Goal: Task Accomplishment & Management: Use online tool/utility

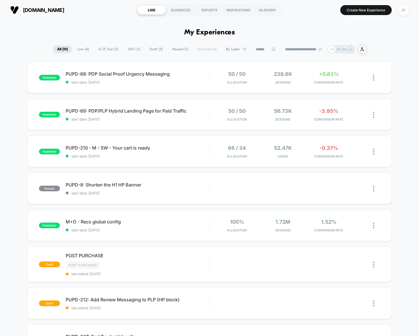
click at [404, 9] on div "JK" at bounding box center [402, 10] width 11 height 11
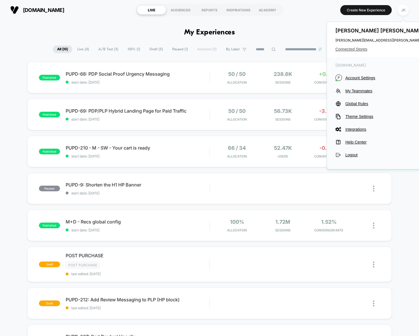
click at [354, 48] on span "Connected Stores" at bounding box center [391, 49] width 113 height 5
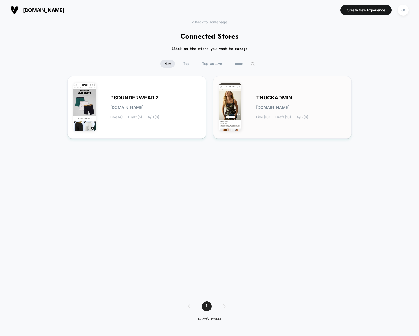
click at [321, 116] on div "TNUCKADMIN [DOMAIN_NAME] Live (10) Draft (10) A/B (8)" at bounding box center [301, 107] width 90 height 23
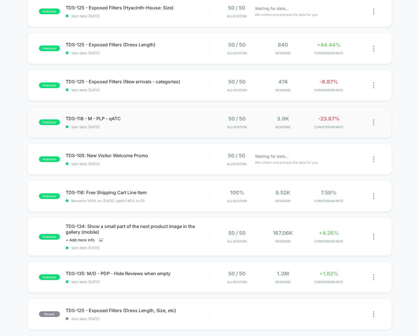
scroll to position [69, 0]
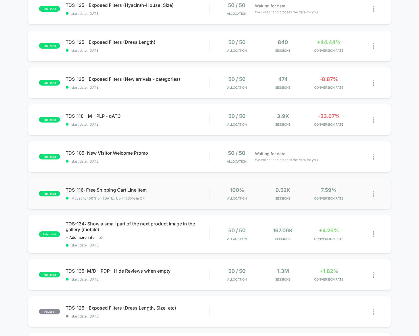
click at [217, 205] on div "published TDS-116: Free Shipping Cart Line Item Moved to 100% on: [DATE] . Upli…" at bounding box center [209, 193] width 364 height 31
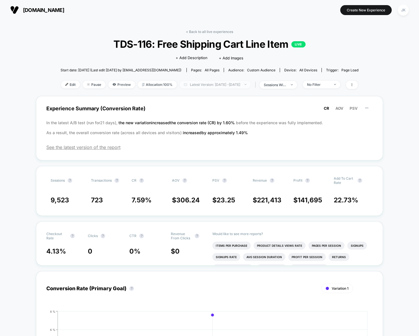
click at [199, 86] on span "Latest Version: [DATE] - [DATE]" at bounding box center [215, 85] width 71 height 8
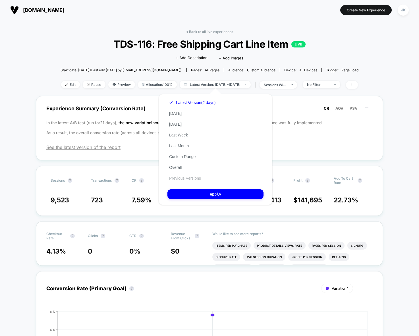
click at [195, 178] on button "Previous Versions" at bounding box center [184, 178] width 35 height 5
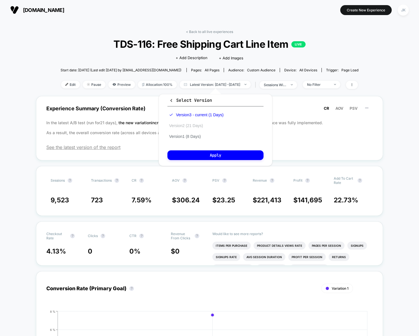
click at [188, 126] on button "Version 2 (21 Days)" at bounding box center [185, 125] width 37 height 5
click at [206, 157] on button "Apply" at bounding box center [215, 155] width 96 height 10
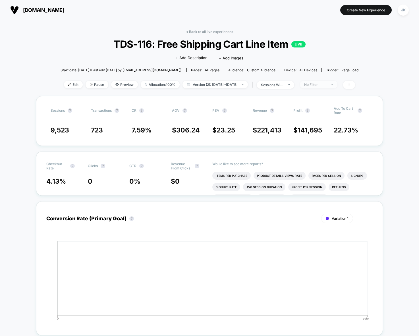
click at [327, 87] on span "No Filter" at bounding box center [318, 85] width 37 height 8
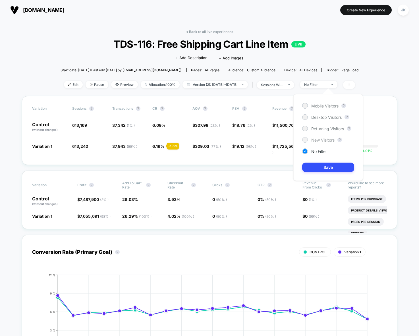
click at [318, 139] on span "New Visitors" at bounding box center [322, 139] width 23 height 5
click at [320, 170] on button "Save" at bounding box center [328, 166] width 52 height 9
